Goal: Information Seeking & Learning: Check status

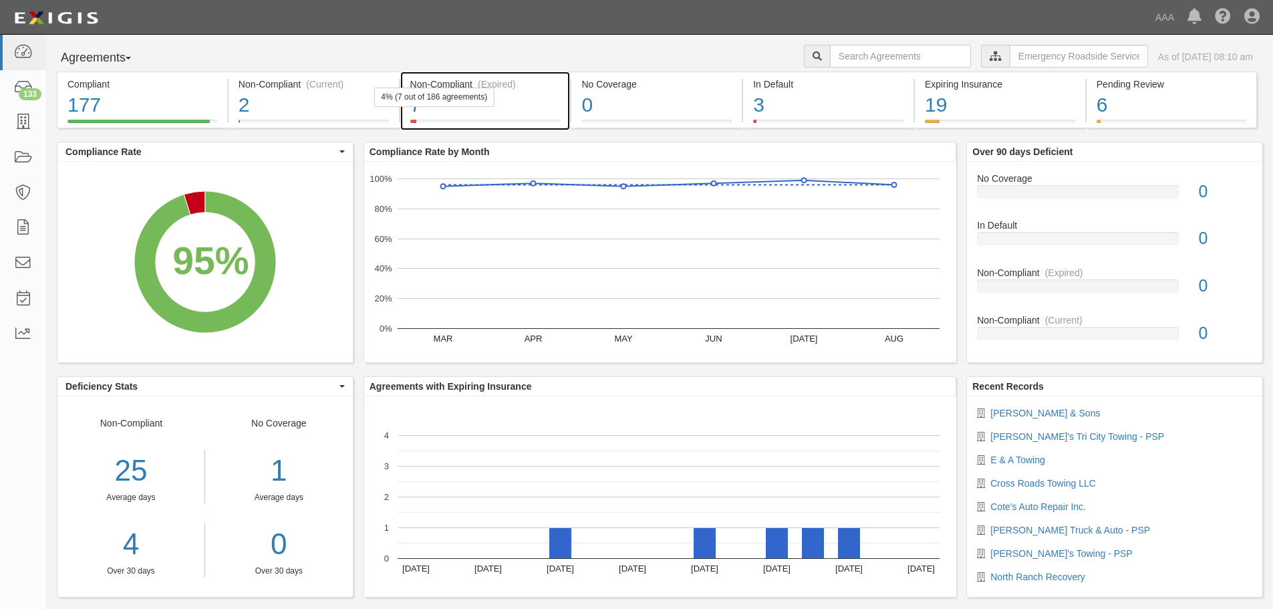
click at [483, 104] on div "4% (7 out of 186 agreements)" at bounding box center [434, 97] width 121 height 19
click at [869, 58] on input "text" at bounding box center [900, 56] width 141 height 23
type input "cross road"
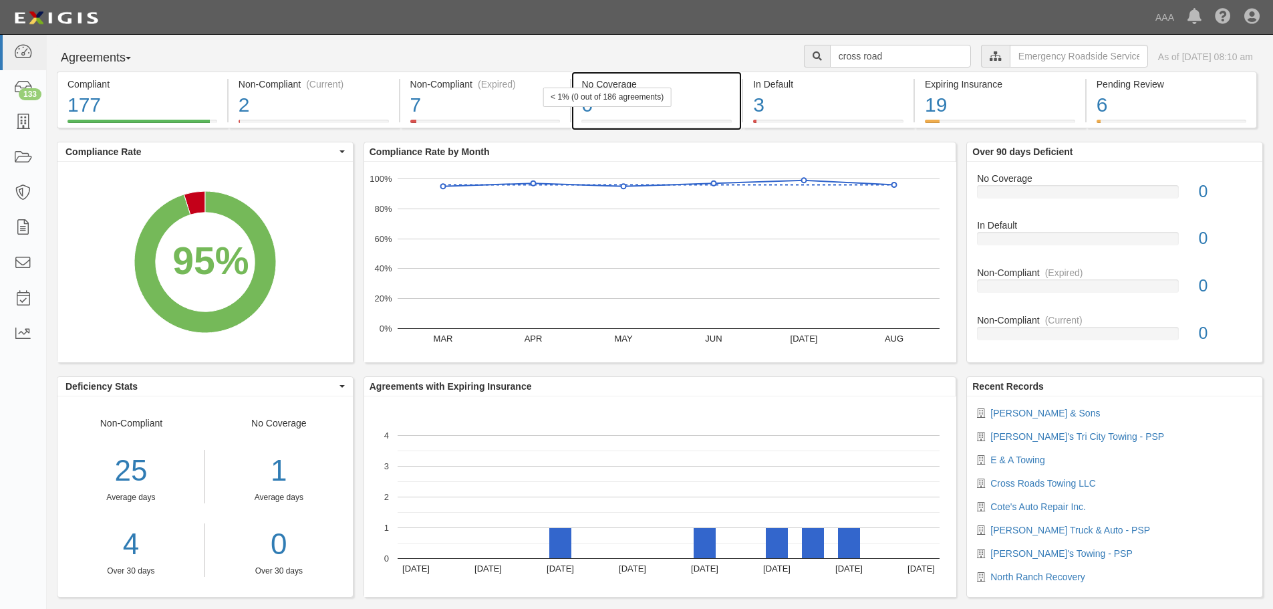
click at [603, 95] on div "< 1% (0 out of 186 agreements)" at bounding box center [607, 97] width 128 height 19
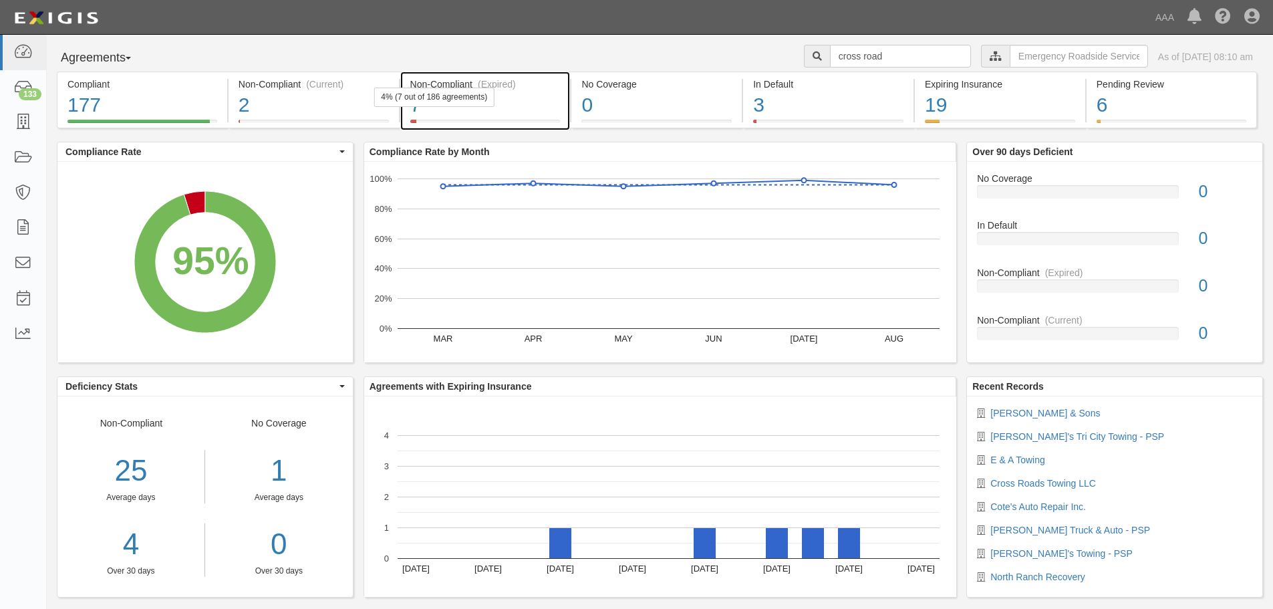
click at [525, 92] on div "7" at bounding box center [485, 105] width 150 height 29
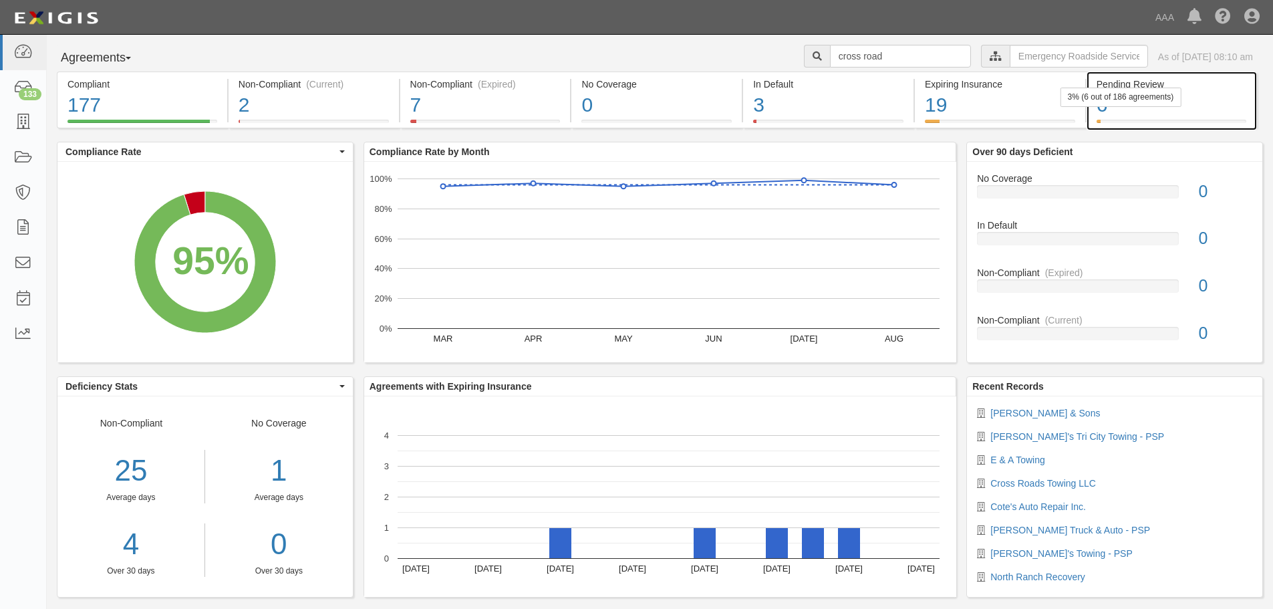
click at [1128, 104] on div "3% (6 out of 186 agreements)" at bounding box center [1121, 97] width 121 height 19
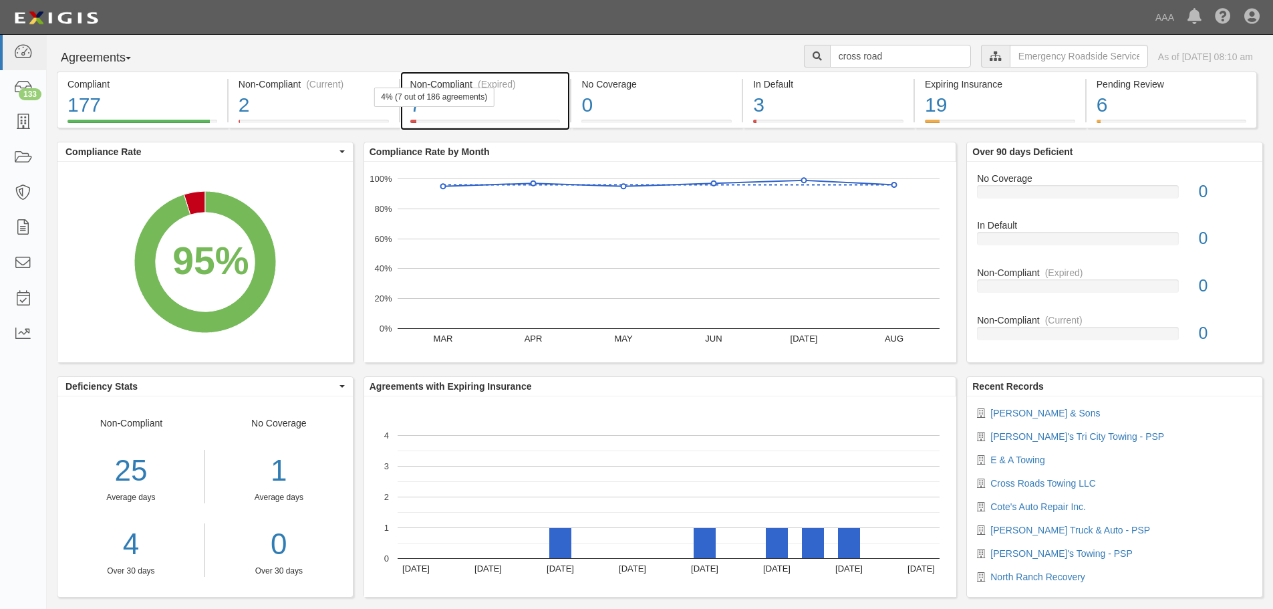
click at [522, 108] on div "7" at bounding box center [485, 105] width 150 height 29
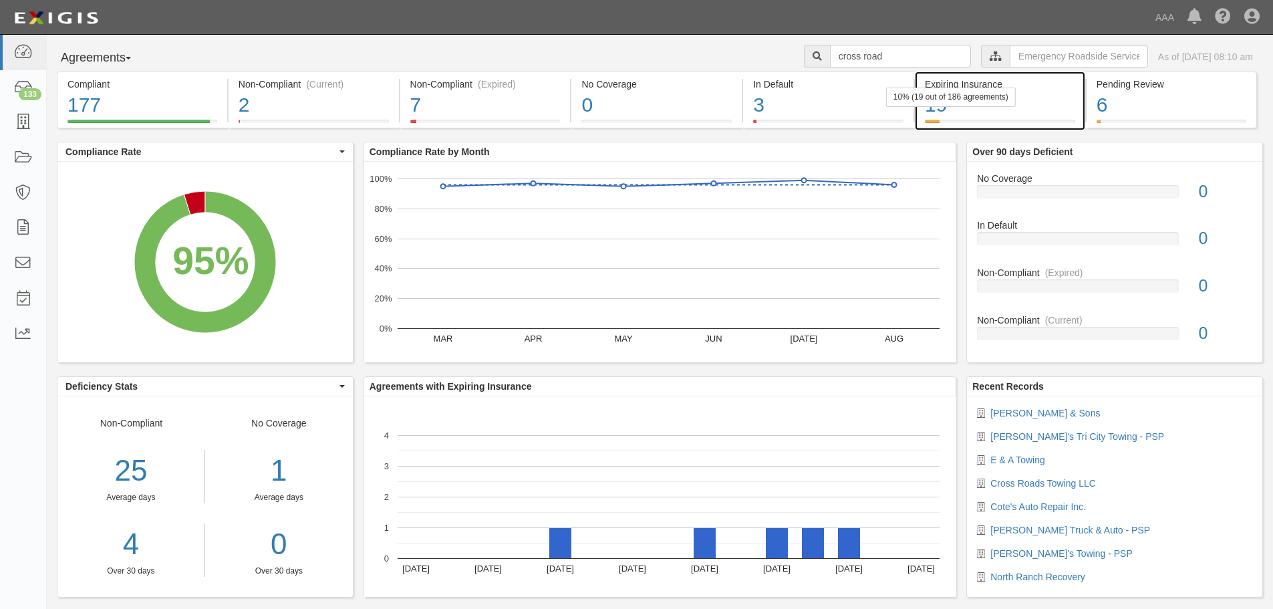
click at [977, 106] on div "10% (19 out of 186 agreements)" at bounding box center [951, 97] width 130 height 19
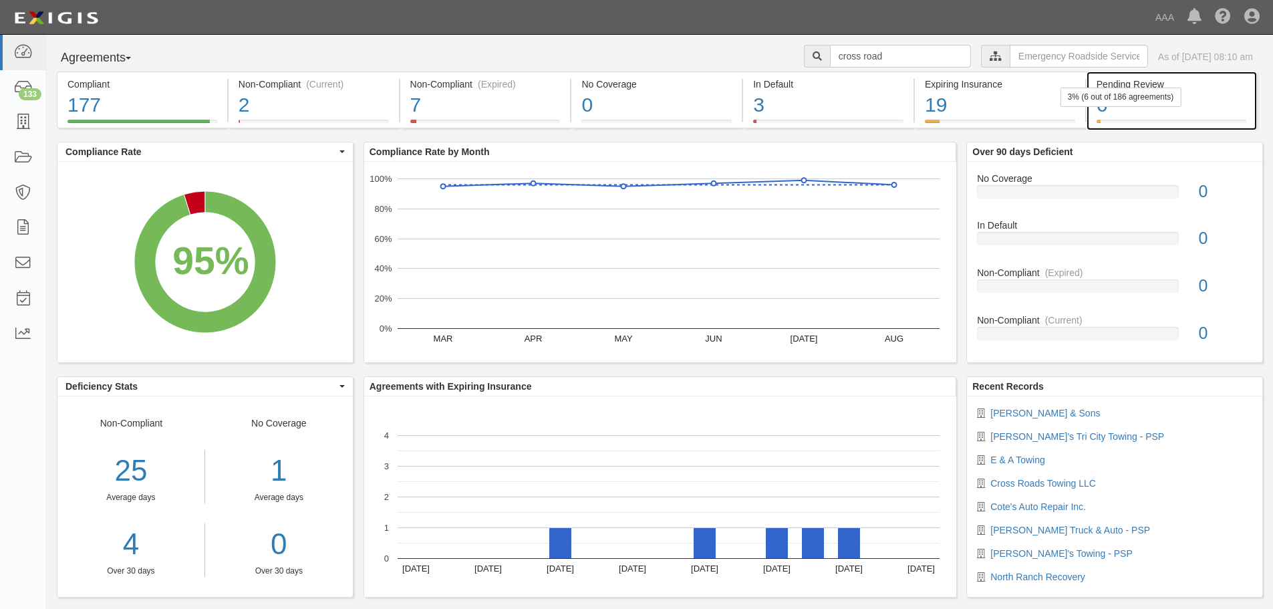
click at [1128, 120] on div at bounding box center [1172, 121] width 150 height 3
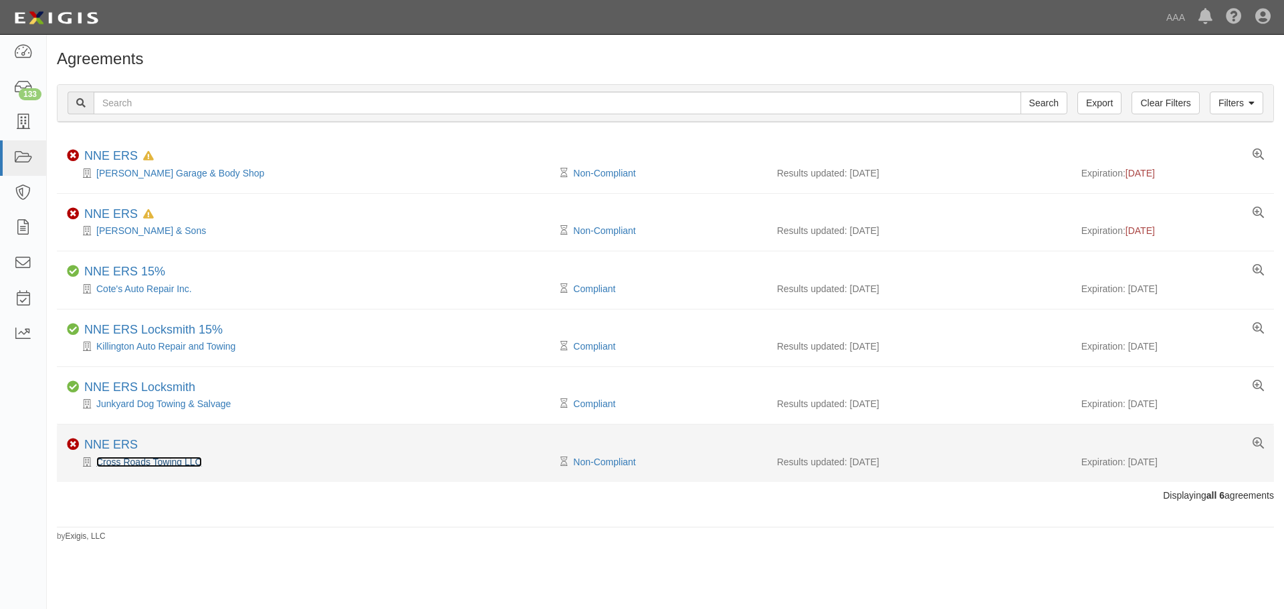
click at [133, 461] on link "Cross Roads Towing LLC" at bounding box center [149, 462] width 106 height 11
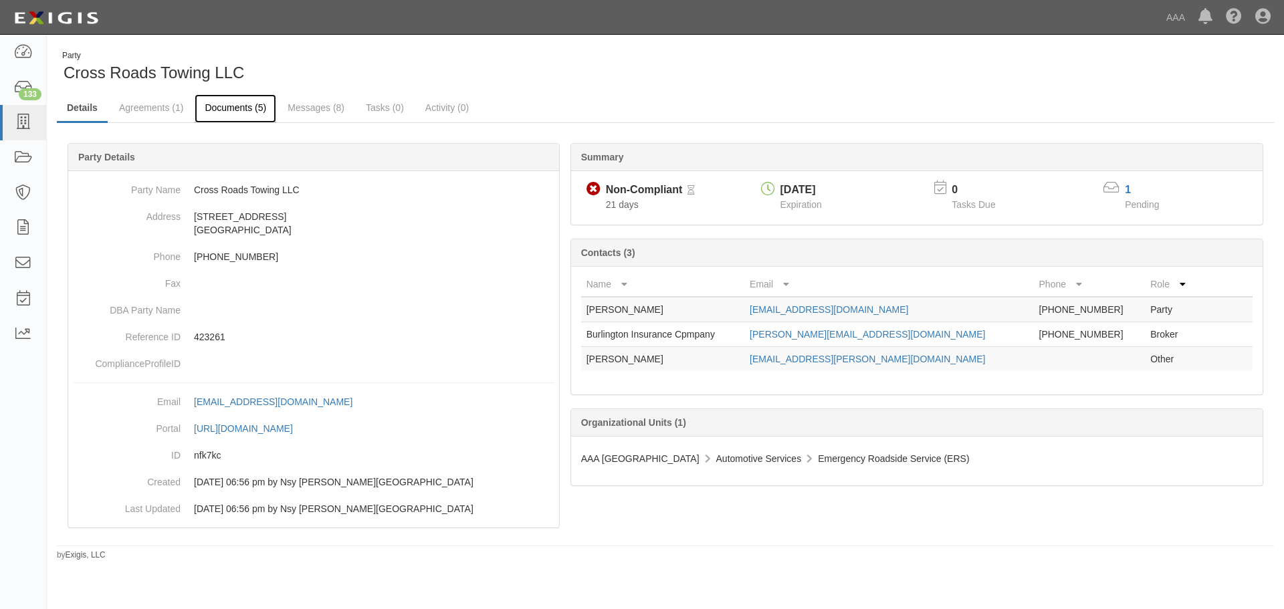
click at [249, 108] on link "Documents (5)" at bounding box center [236, 108] width 82 height 29
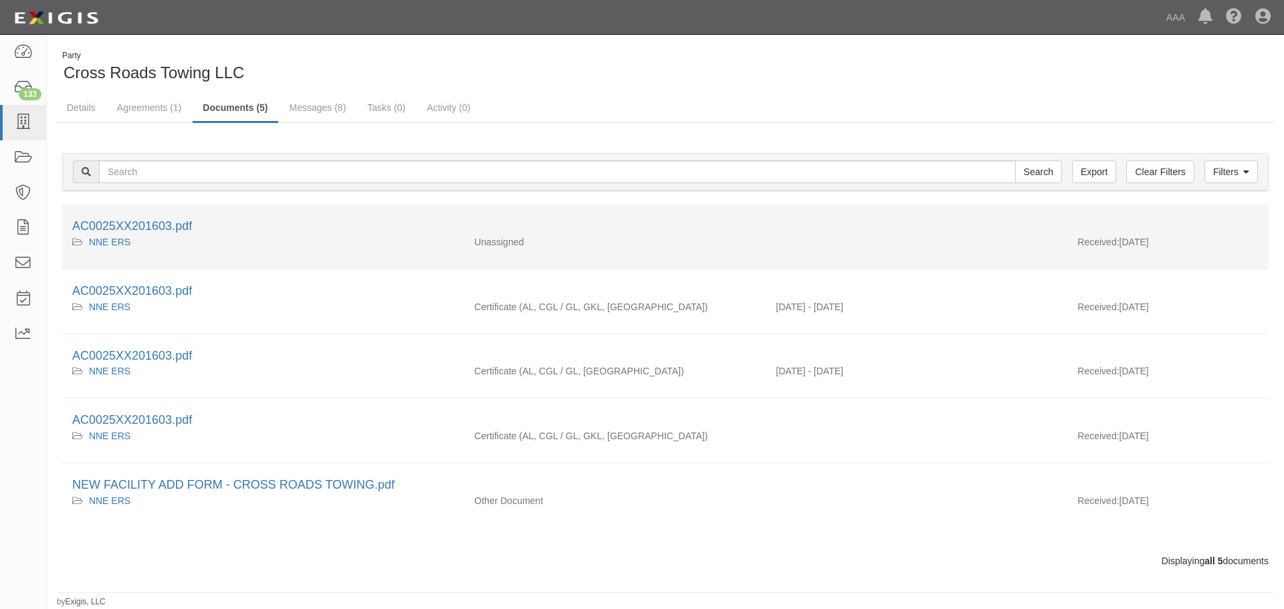
click at [162, 234] on div "AC0025XX201603.pdf" at bounding box center [665, 226] width 1186 height 17
click at [160, 227] on link "AC0025XX201603.pdf" at bounding box center [132, 225] width 120 height 13
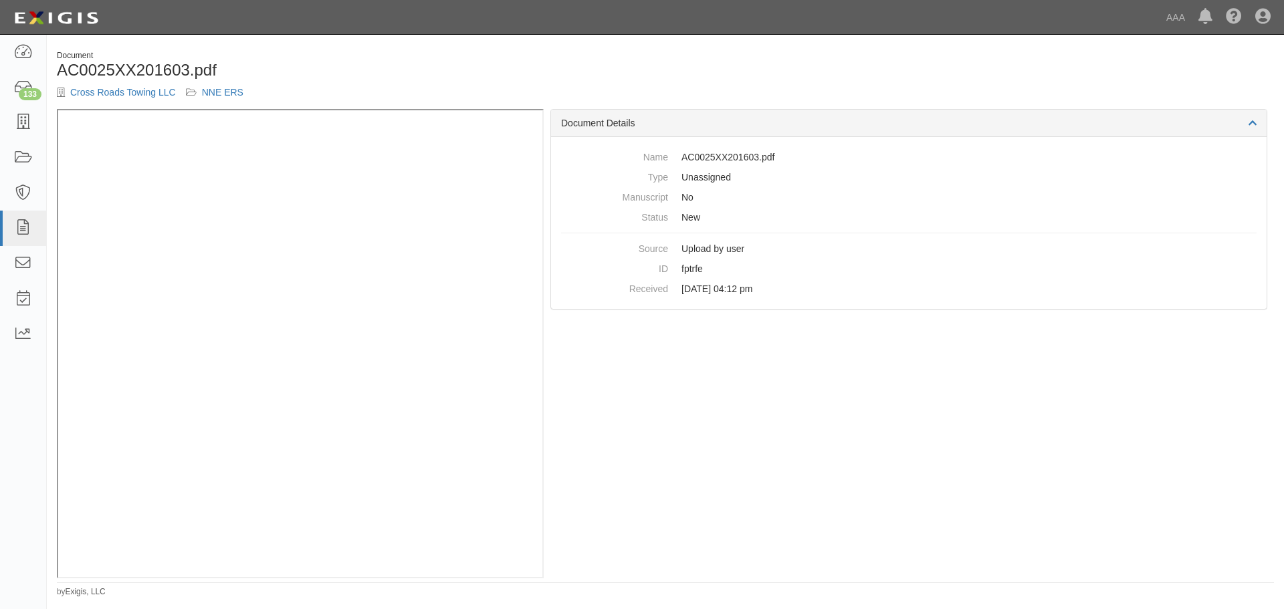
click at [711, 464] on div "Document Details Name AC0025XX201603.pdf Type Unassigned Manuscript No Status N…" at bounding box center [908, 343] width 730 height 469
